Goal: Transaction & Acquisition: Purchase product/service

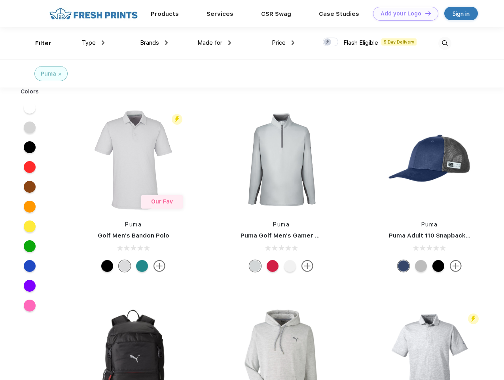
scroll to position [0, 0]
click at [403, 13] on link "Add your Logo Design Tool" at bounding box center [405, 14] width 65 height 14
click at [0, 0] on div "Design Tool" at bounding box center [0, 0] width 0 height 0
click at [425, 13] on link "Add your Logo Design Tool" at bounding box center [405, 14] width 65 height 14
click at [38, 43] on div "Filter" at bounding box center [43, 43] width 16 height 9
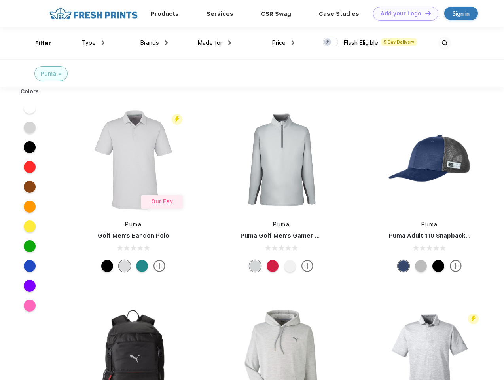
click at [93, 43] on span "Type" at bounding box center [89, 42] width 14 height 7
click at [154, 43] on span "Brands" at bounding box center [149, 42] width 19 height 7
click at [214, 43] on span "Made for" at bounding box center [209, 42] width 25 height 7
click at [283, 43] on span "Price" at bounding box center [279, 42] width 14 height 7
click at [331, 42] on div at bounding box center [330, 42] width 15 height 9
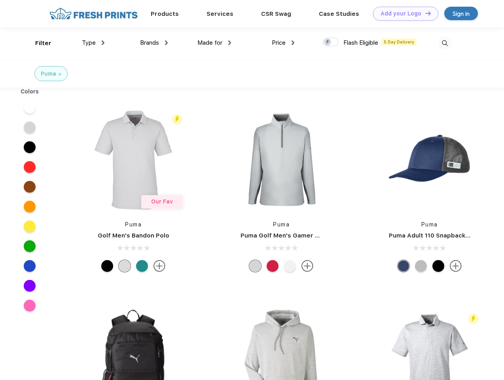
click at [328, 42] on input "checkbox" at bounding box center [325, 39] width 5 height 5
click at [445, 43] on img at bounding box center [444, 43] width 13 height 13
